Goal: Navigation & Orientation: Find specific page/section

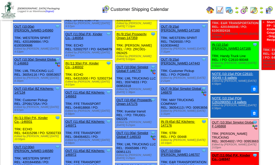
scroll to position [101, 0]
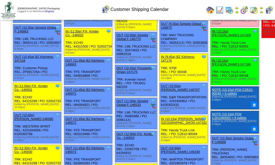
scroll to position [201, 0]
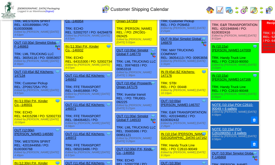
click at [271, 12] on img at bounding box center [269, 10] width 8 height 8
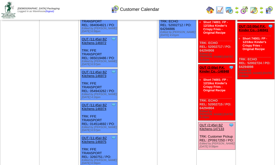
scroll to position [134, 0]
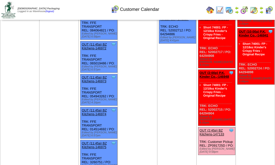
click at [257, 12] on img at bounding box center [254, 10] width 8 height 8
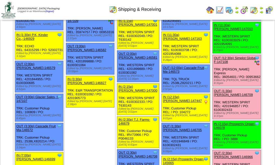
scroll to position [336, 0]
